Goal: Find specific page/section: Locate a particular part of the current website

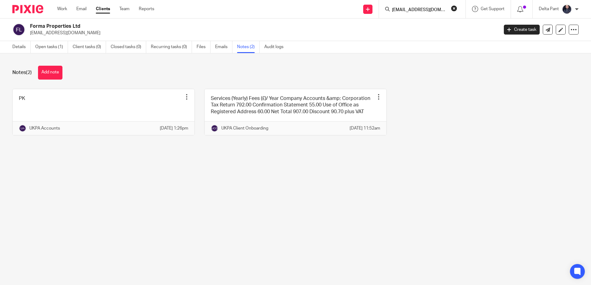
type input "[EMAIL_ADDRESS][DOMAIN_NAME]"
click button "submit" at bounding box center [0, 0] width 0 height 0
click at [415, 7] on input "johnairey356@gmail.com" at bounding box center [419, 10] width 56 height 6
click at [451, 8] on button "reset" at bounding box center [454, 8] width 6 height 6
click at [406, 8] on input "Search" at bounding box center [419, 10] width 56 height 6
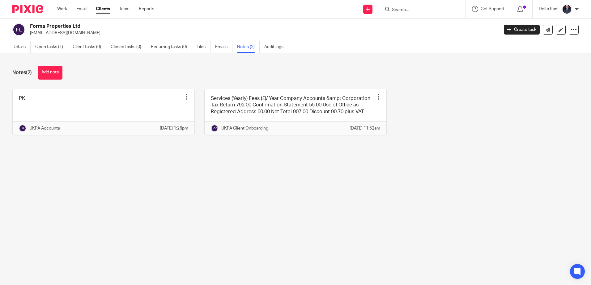
paste input "patrick.baptist@hyatt.com>;"
click at [394, 9] on input "patrick.baptist@hyatt.com" at bounding box center [419, 10] width 56 height 6
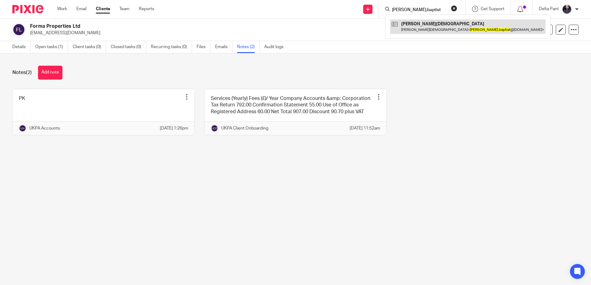
type input "patrick.baptist"
click at [435, 29] on link at bounding box center [467, 26] width 155 height 14
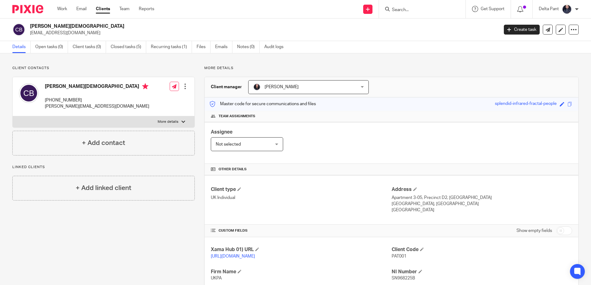
click at [404, 9] on input "Search" at bounding box center [419, 10] width 56 height 6
paste input "cpbaptist@gmail.com"
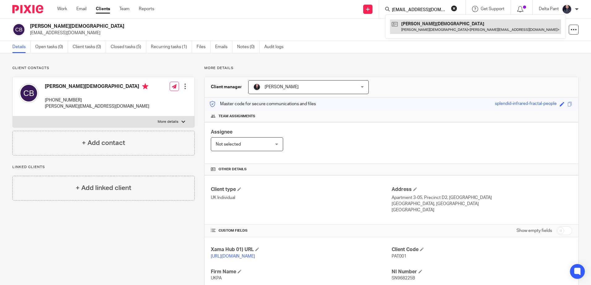
type input "cpbaptist@gmail.com"
click at [407, 27] on link at bounding box center [475, 26] width 171 height 14
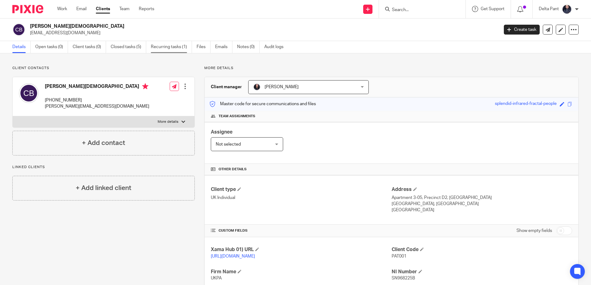
click at [176, 47] on link "Recurring tasks (1)" at bounding box center [171, 47] width 41 height 12
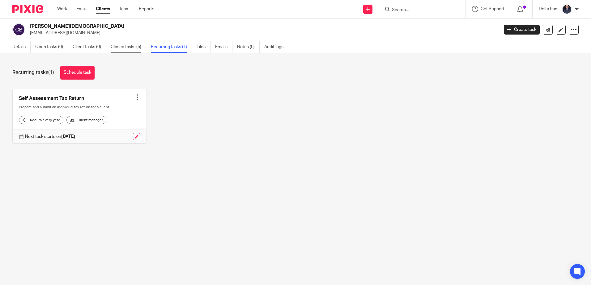
click at [135, 47] on link "Closed tasks (5)" at bounding box center [129, 47] width 36 height 12
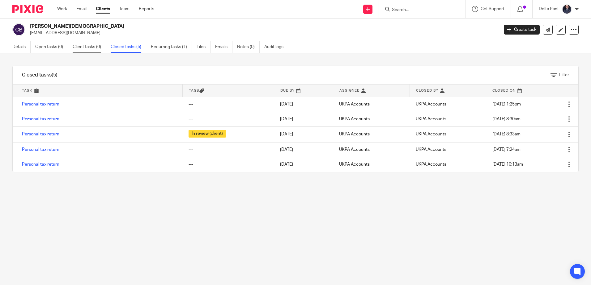
click at [75, 44] on link "Client tasks (0)" at bounding box center [89, 47] width 33 height 12
